Goal: Information Seeking & Learning: Learn about a topic

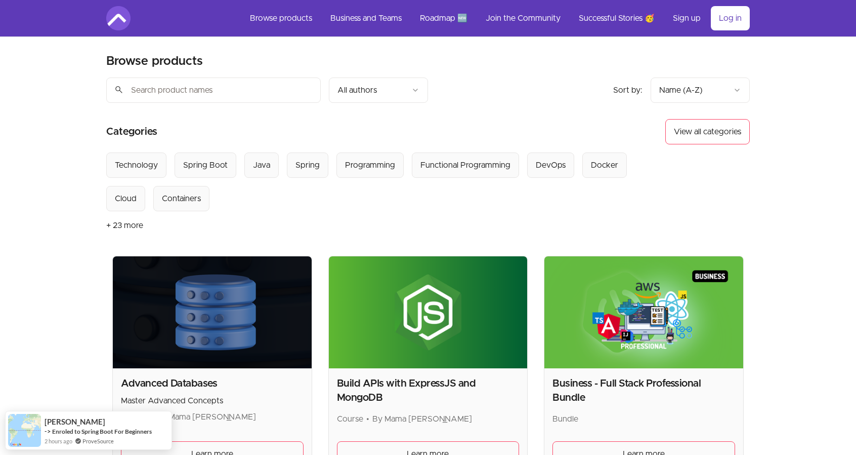
click at [136, 221] on button "+ 23 more" at bounding box center [124, 225] width 37 height 28
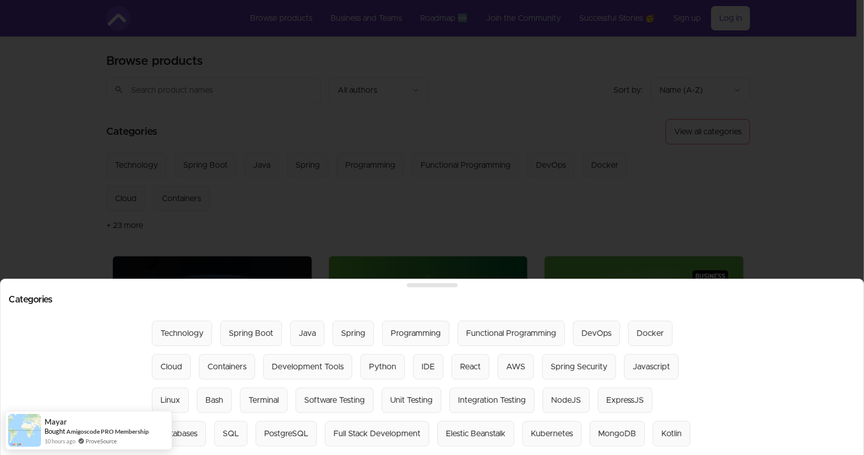
click at [47, 212] on div at bounding box center [432, 227] width 864 height 455
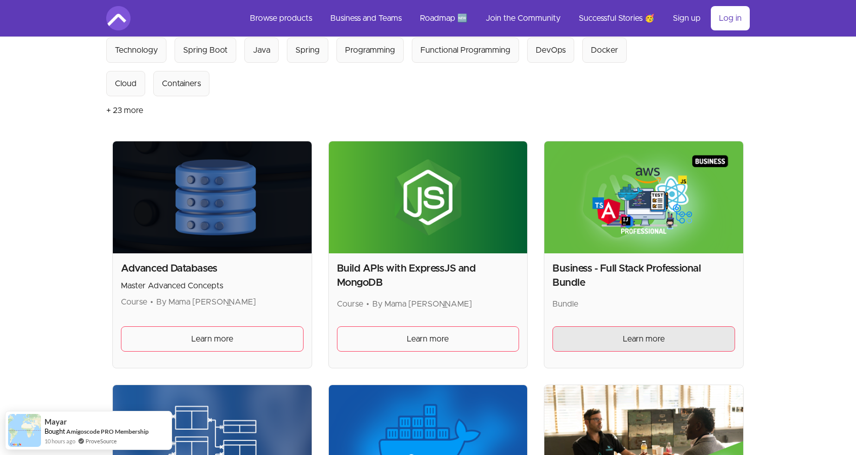
scroll to position [152, 0]
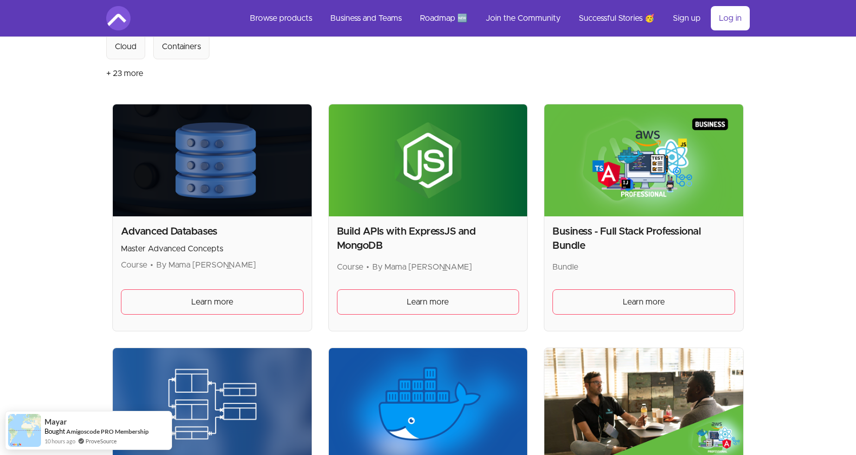
click at [203, 209] on img at bounding box center [212, 160] width 199 height 112
click at [209, 293] on link "Learn more" at bounding box center [212, 301] width 183 height 25
